Goal: Transaction & Acquisition: Purchase product/service

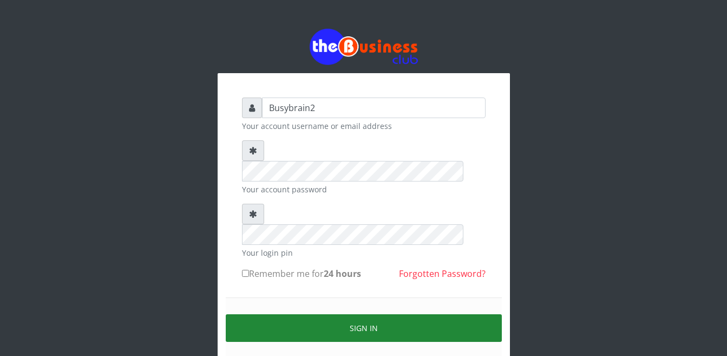
click at [362, 314] on button "Sign in" at bounding box center [364, 328] width 276 height 28
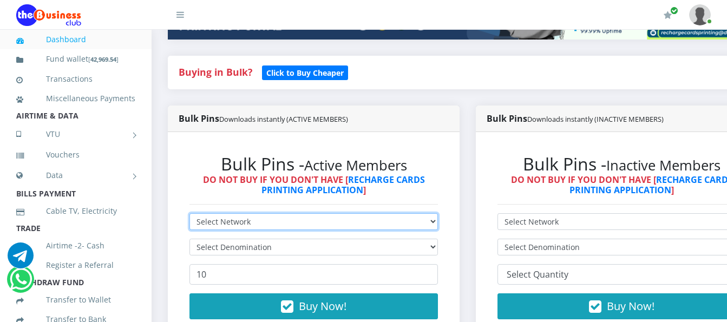
click at [260, 213] on select "Select Network MTN Globacom 9Mobile Airtel" at bounding box center [313, 221] width 248 height 17
select select "MTN"
click at [189, 213] on select "Select Network MTN Globacom 9Mobile Airtel" at bounding box center [313, 221] width 248 height 17
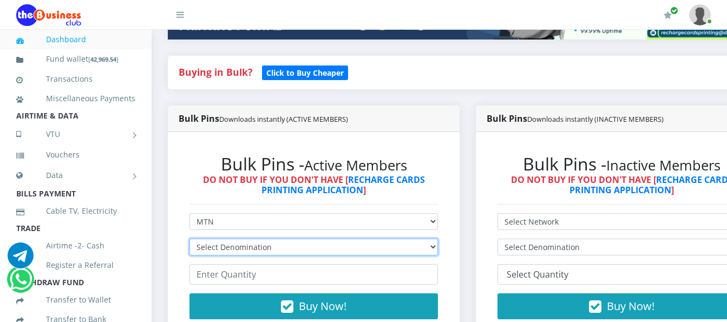
click at [244, 239] on select "Select Denomination MTN NGN100 - ₦96.99 MTN NGN200 - ₦193.98 MTN NGN400 - ₦387.…" at bounding box center [313, 247] width 248 height 17
select select "96.99-100"
click at [189, 239] on select "Select Denomination MTN NGN100 - ₦96.99 MTN NGN200 - ₦193.98 MTN NGN400 - ₦387.…" at bounding box center [313, 247] width 248 height 17
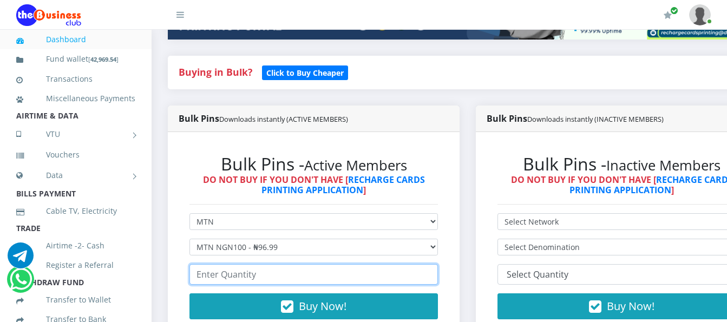
click at [232, 270] on input "number" at bounding box center [313, 274] width 248 height 21
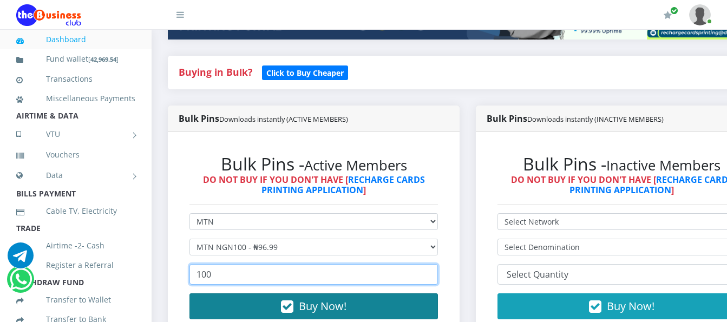
type input "100"
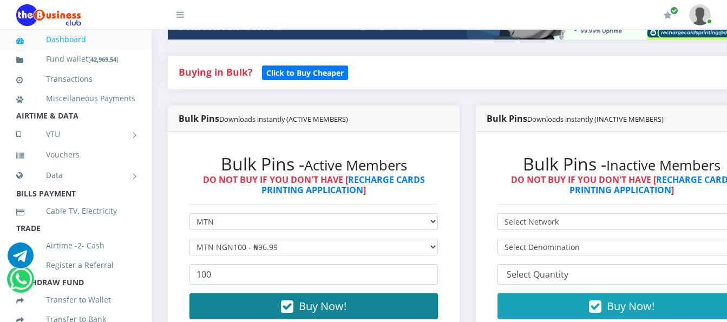
click at [324, 299] on span "Buy Now!" at bounding box center [323, 306] width 48 height 15
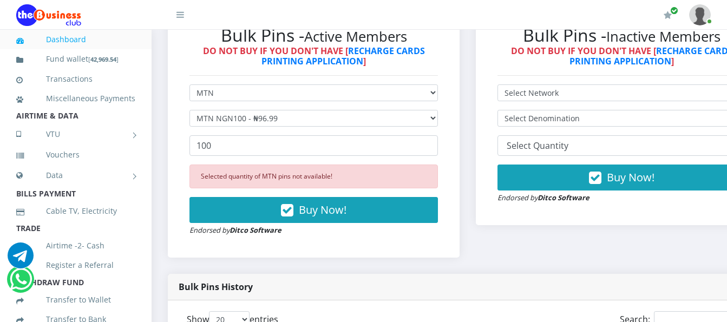
scroll to position [271, 0]
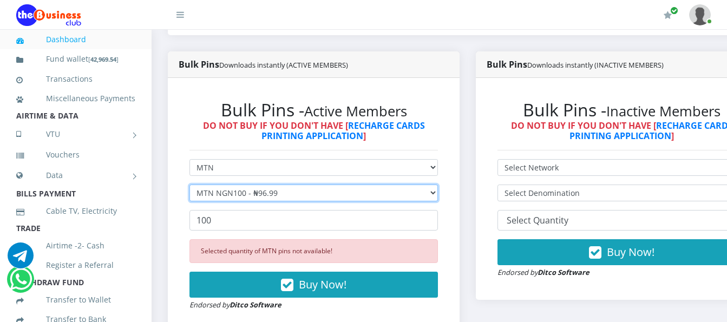
click at [405, 185] on select "Select Denomination MTN NGN100 - ₦96.99 MTN NGN200 - ₦193.98 MTN NGN400 - ₦387.…" at bounding box center [313, 193] width 248 height 17
select select "193.98-200"
click at [189, 185] on select "Select Denomination MTN NGN100 - ₦96.99 MTN NGN200 - ₦193.98 MTN NGN400 - ₦387.…" at bounding box center [313, 193] width 248 height 17
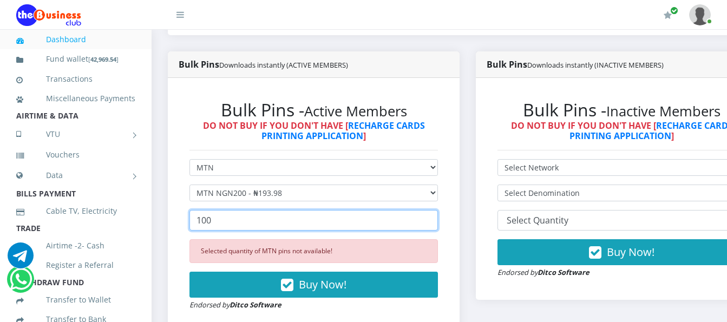
click at [428, 214] on input "100" at bounding box center [313, 220] width 248 height 21
type input "1"
type input "20"
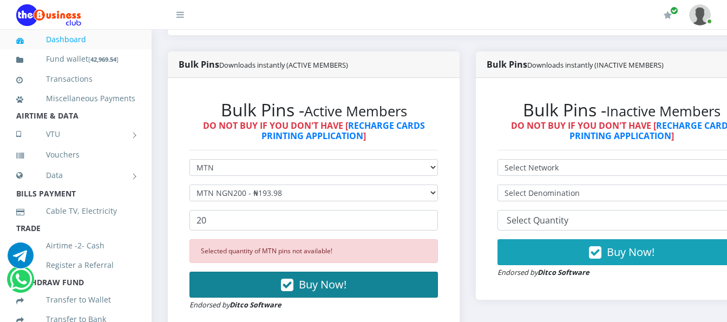
drag, startPoint x: 278, startPoint y: 290, endPoint x: 279, endPoint y: 284, distance: 6.1
click at [278, 287] on div "Selected quantity of MTN pins not available! Buy Now! Endorsed by Ditco Software" at bounding box center [313, 274] width 248 height 71
click at [323, 280] on span "Buy Now!" at bounding box center [323, 284] width 48 height 15
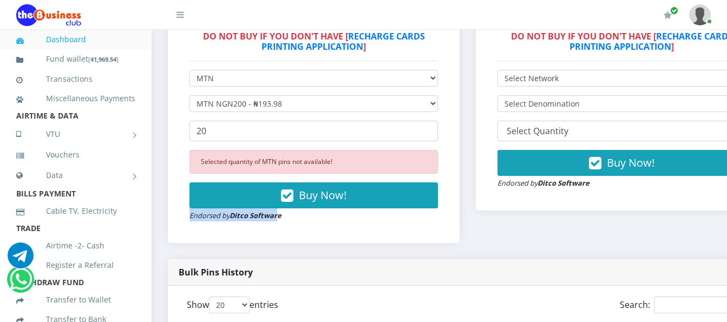
scroll to position [379, 0]
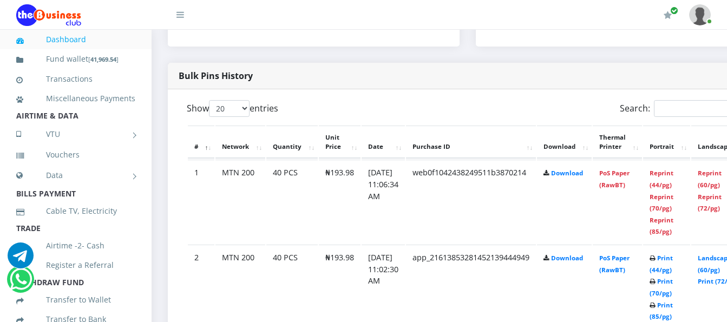
scroll to position [543, 0]
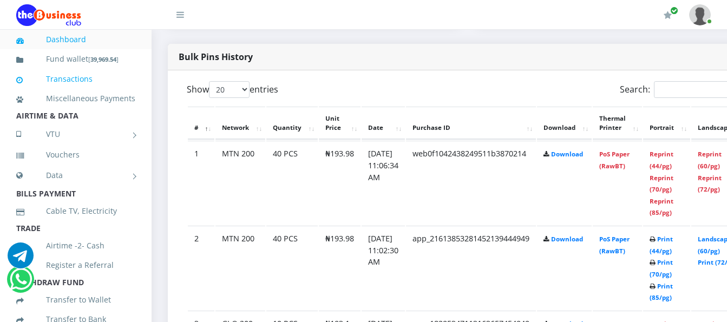
click at [89, 76] on link "Transactions" at bounding box center [75, 79] width 119 height 25
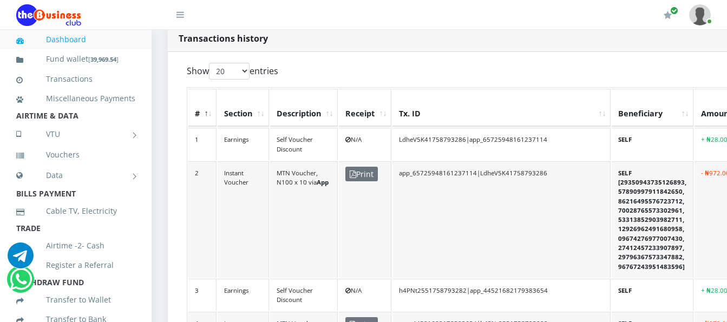
scroll to position [325, 0]
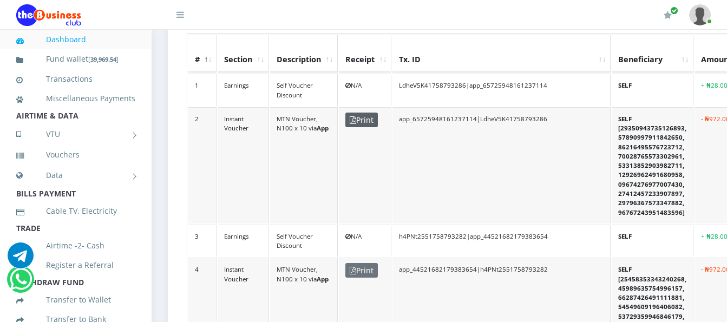
click at [352, 116] on icon at bounding box center [353, 120] width 6 height 8
click at [353, 116] on icon at bounding box center [353, 120] width 6 height 8
